Goal: Entertainment & Leisure: Consume media (video, audio)

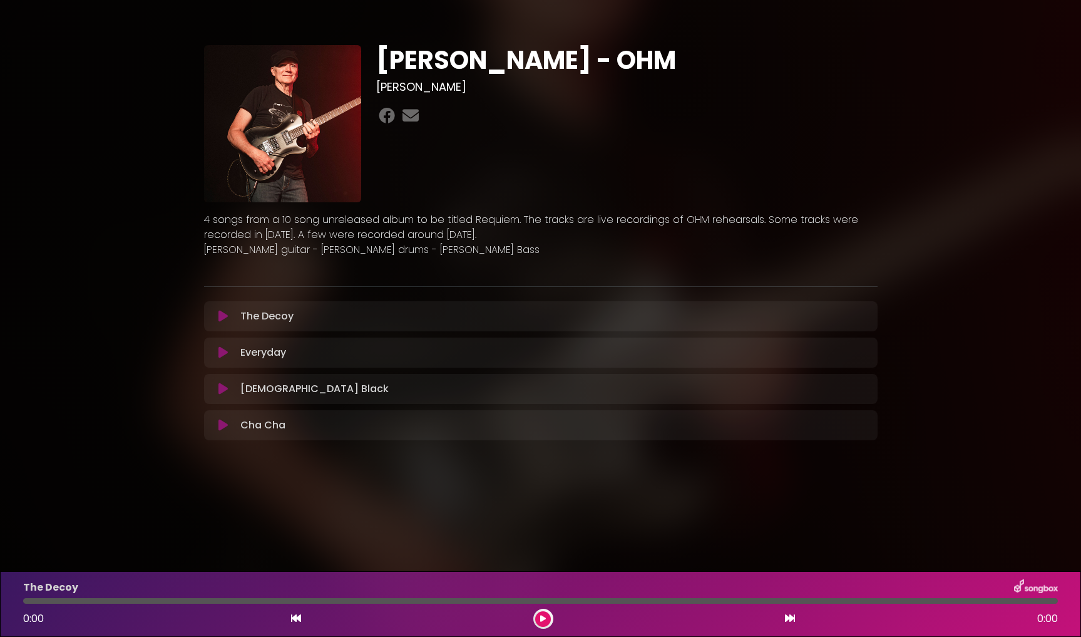
click at [219, 319] on icon at bounding box center [222, 316] width 9 height 13
click at [223, 315] on icon at bounding box center [222, 316] width 9 height 13
click at [224, 315] on icon at bounding box center [222, 316] width 9 height 13
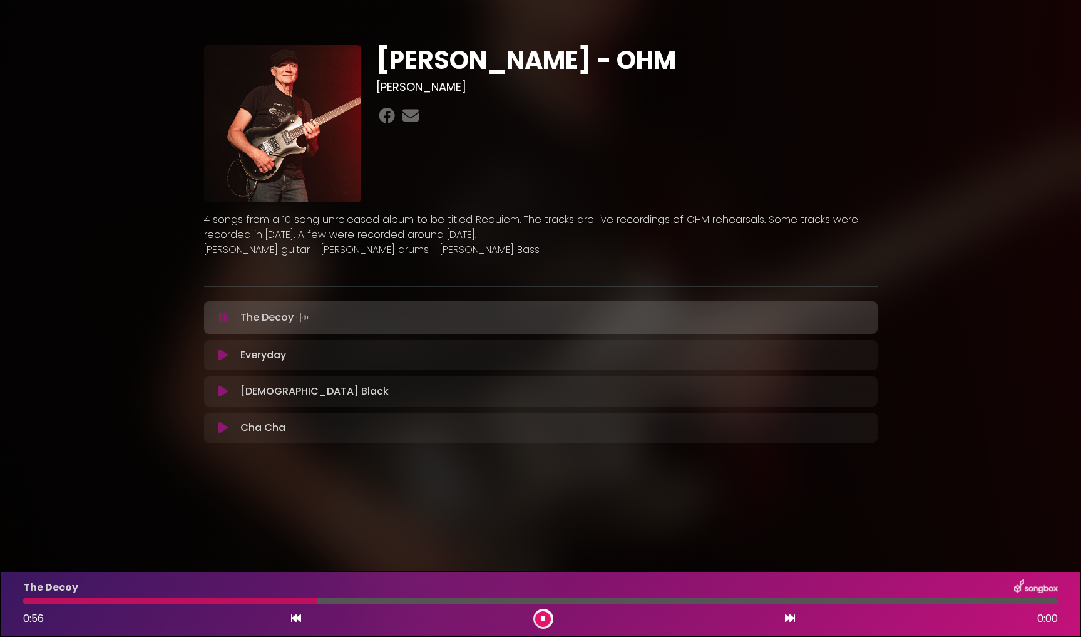
click at [218, 315] on button at bounding box center [224, 317] width 24 height 13
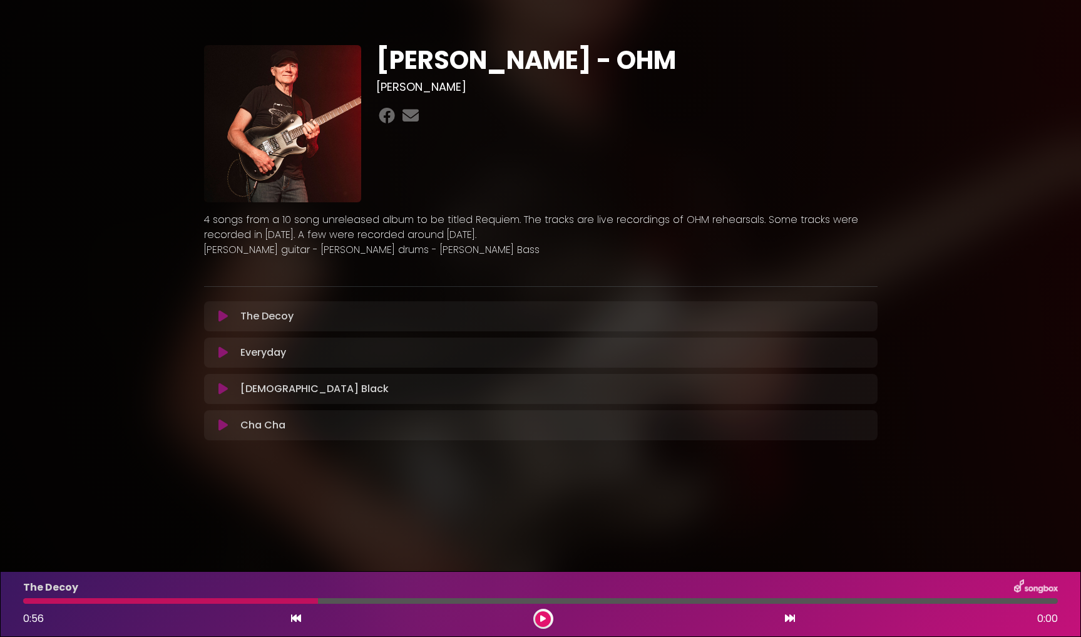
click at [221, 355] on icon at bounding box center [222, 352] width 9 height 13
click at [223, 353] on icon at bounding box center [222, 352] width 9 height 13
click at [222, 352] on icon at bounding box center [222, 352] width 9 height 13
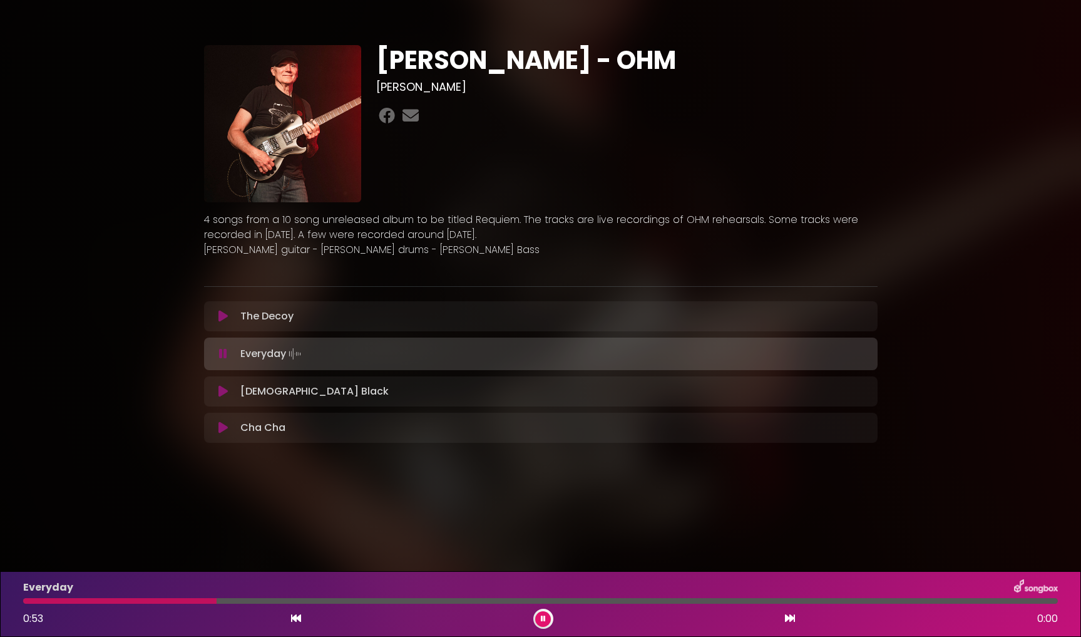
click at [225, 387] on icon at bounding box center [222, 391] width 9 height 13
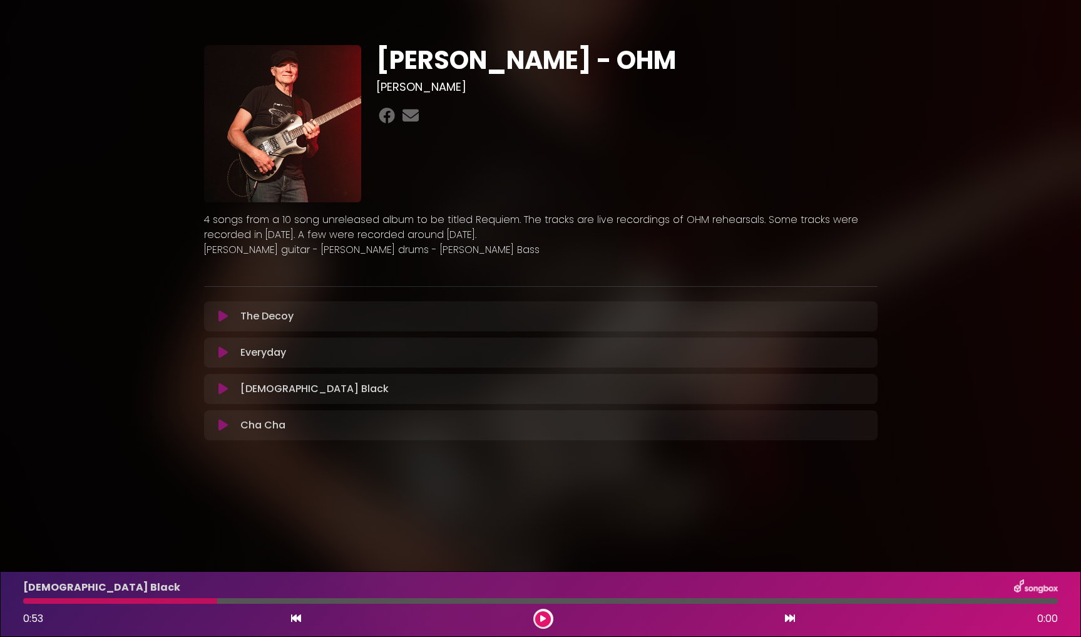
click at [223, 386] on icon at bounding box center [222, 388] width 9 height 13
click at [223, 387] on icon at bounding box center [222, 388] width 9 height 13
click at [223, 386] on icon at bounding box center [222, 388] width 9 height 13
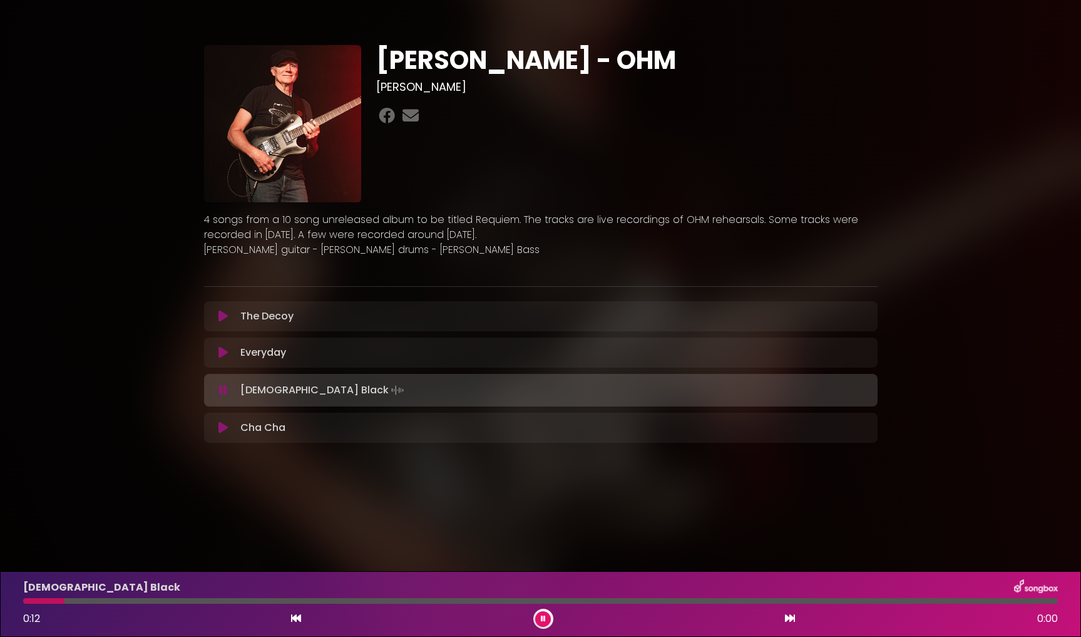
click at [226, 389] on icon at bounding box center [223, 390] width 8 height 13
